Goal: Submit feedback/report problem

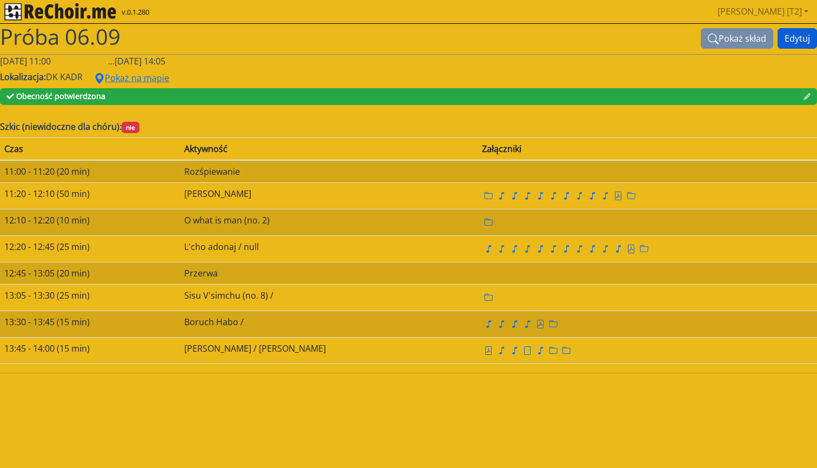
click at [793, 40] on button "Edytuj" at bounding box center [797, 38] width 39 height 21
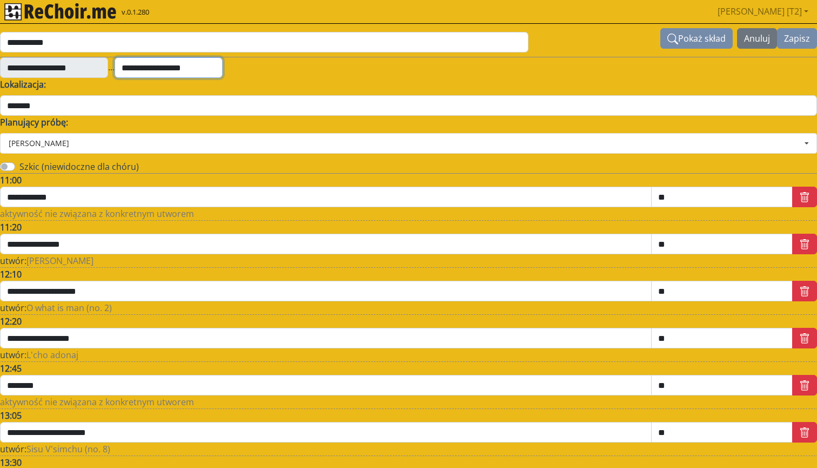
click at [205, 69] on input "**********" at bounding box center [169, 67] width 108 height 21
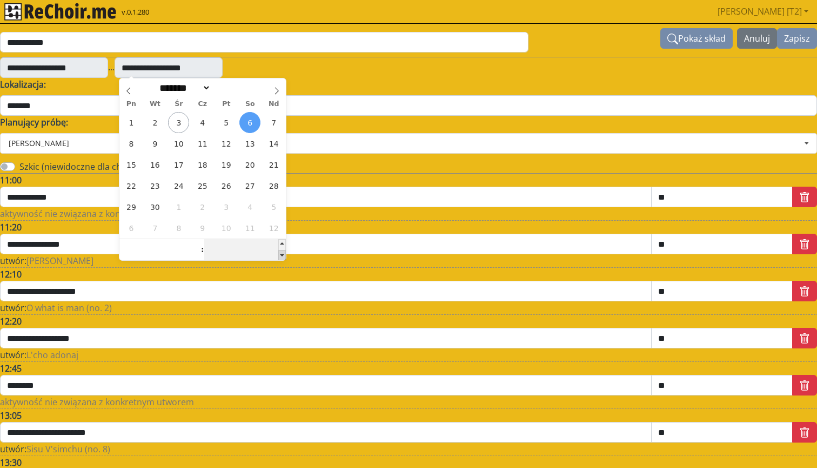
click at [281, 255] on span at bounding box center [282, 255] width 8 height 11
type input "**"
type input "**********"
click at [789, 39] on button "Zapisz" at bounding box center [797, 38] width 40 height 21
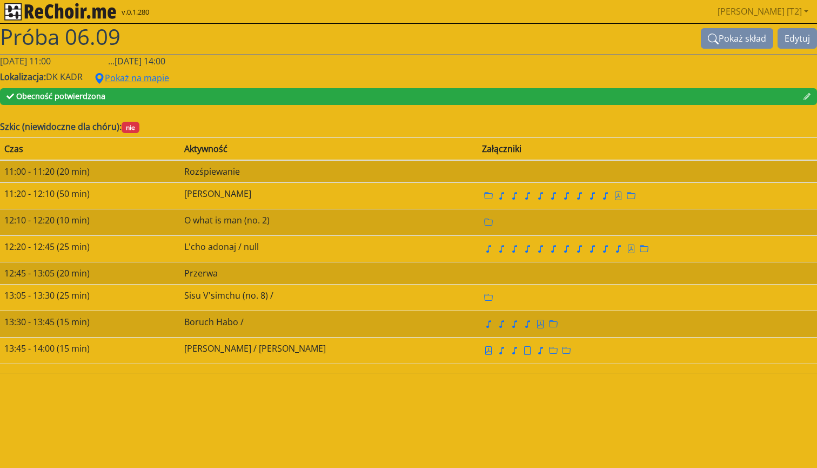
click at [104, 18] on img "rekłajer mi" at bounding box center [60, 11] width 112 height 17
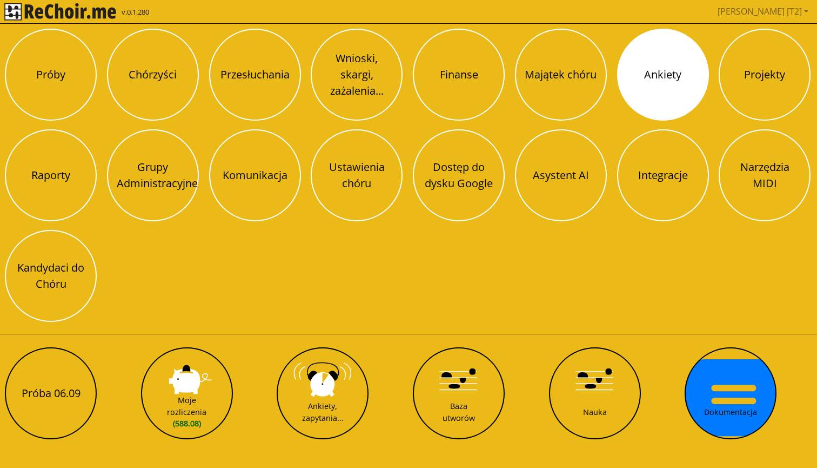
click at [625, 93] on button "Ankiety" at bounding box center [663, 75] width 92 height 92
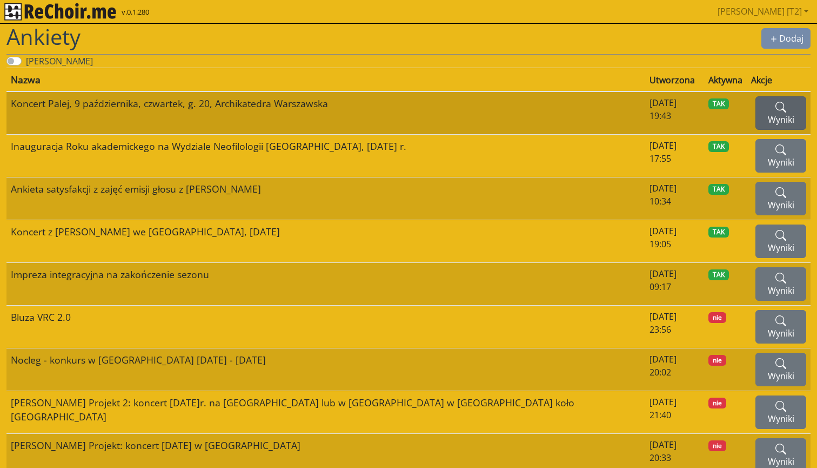
click at [756, 100] on button "Wyniki" at bounding box center [781, 113] width 51 height 34
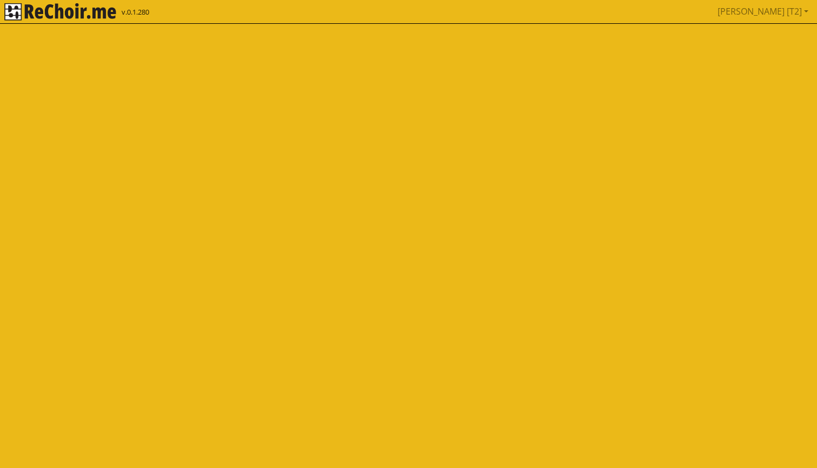
select select
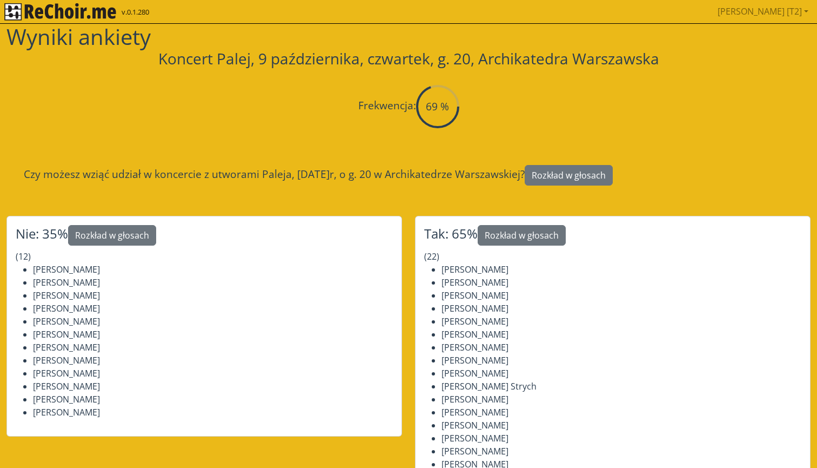
click at [448, 100] on circle at bounding box center [437, 106] width 41 height 41
click at [595, 174] on button "Rozkład w głosach" at bounding box center [569, 175] width 88 height 21
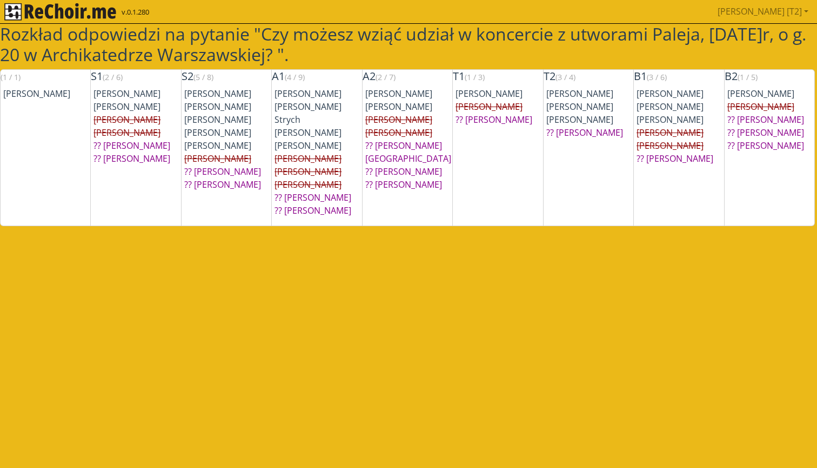
click at [52, 12] on img "rekłajer mi" at bounding box center [60, 11] width 112 height 17
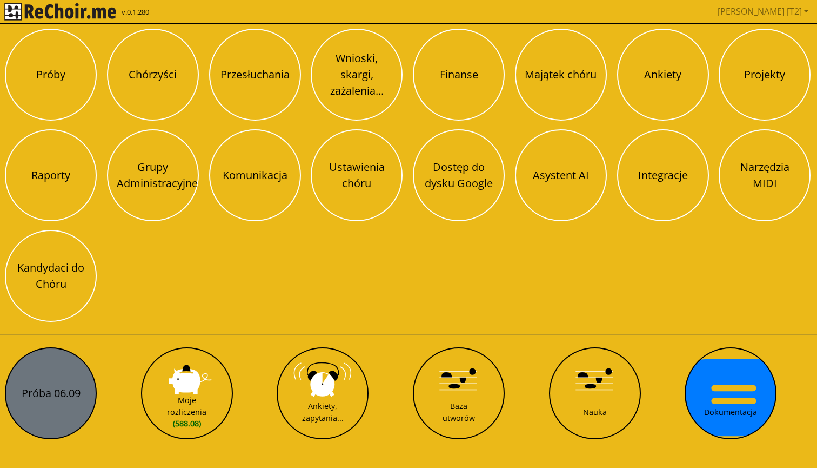
click at [75, 377] on button "Próba 06.09" at bounding box center [51, 393] width 92 height 92
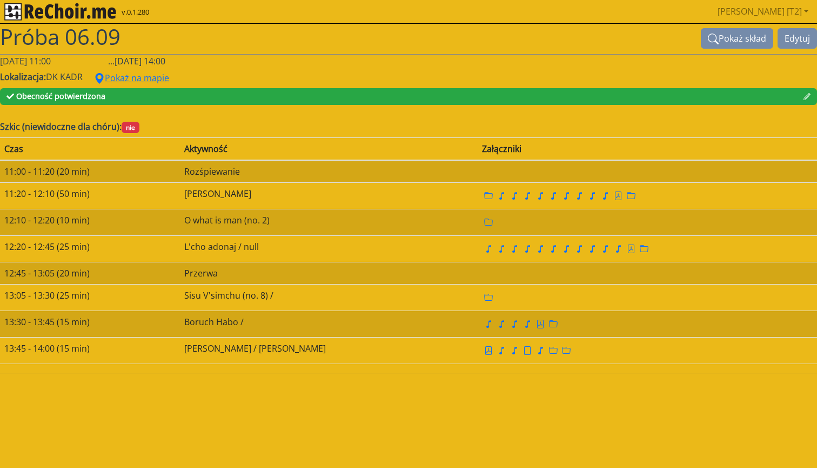
click at [109, 11] on img "rekłajer mi" at bounding box center [60, 11] width 112 height 17
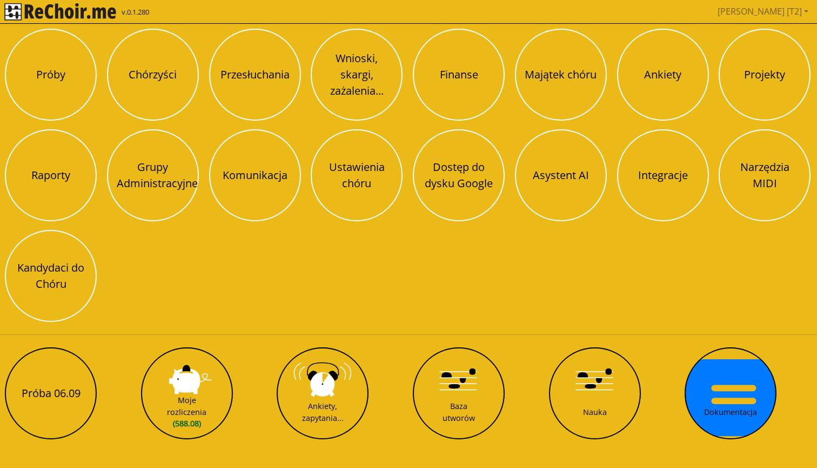
click at [65, 21] on div "v.0.1.280" at bounding box center [60, 11] width 112 height 23
click at [76, 12] on img "rekłajer mi" at bounding box center [60, 11] width 112 height 17
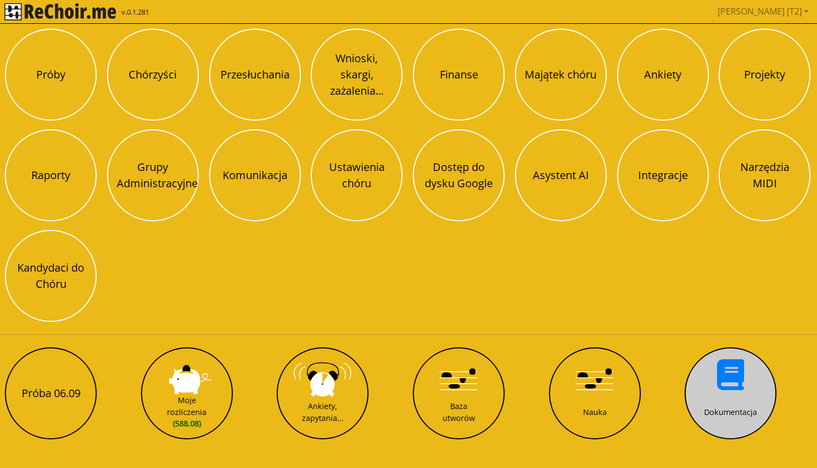
click at [705, 384] on button "Dokumentacja" at bounding box center [731, 393] width 92 height 92
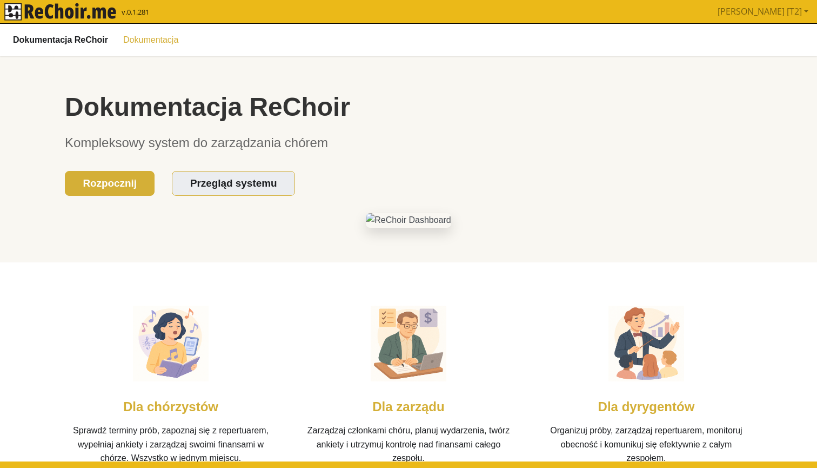
click at [140, 39] on link "Dokumentacja" at bounding box center [151, 39] width 68 height 18
click at [95, 41] on b "Dokumentacja ReChoir" at bounding box center [60, 39] width 95 height 14
